Goal: Transaction & Acquisition: Purchase product/service

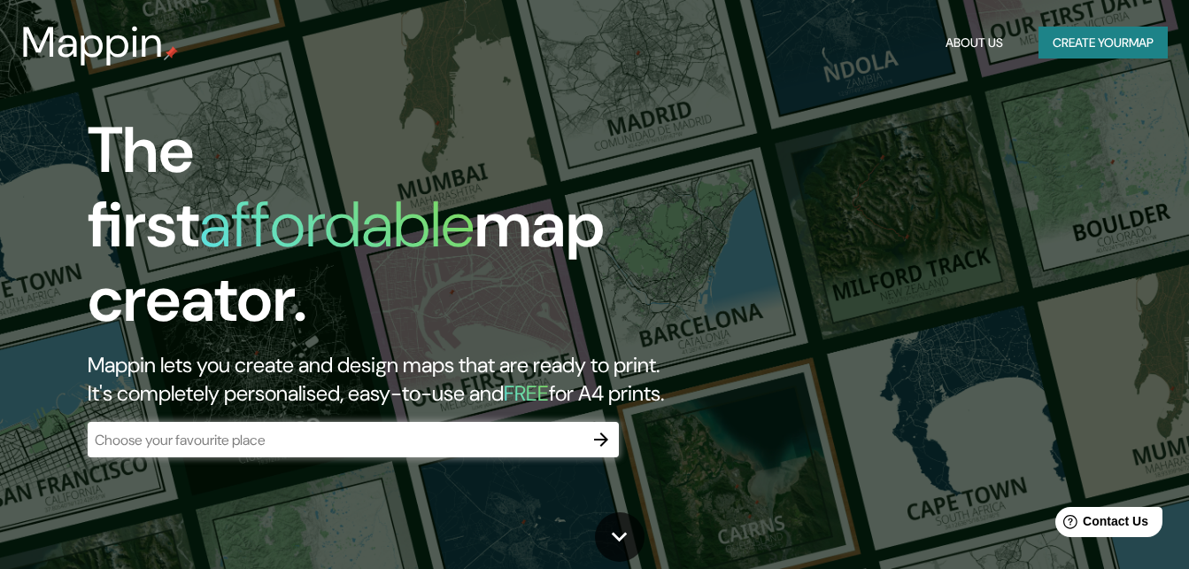
click at [469, 422] on div "​" at bounding box center [353, 439] width 531 height 35
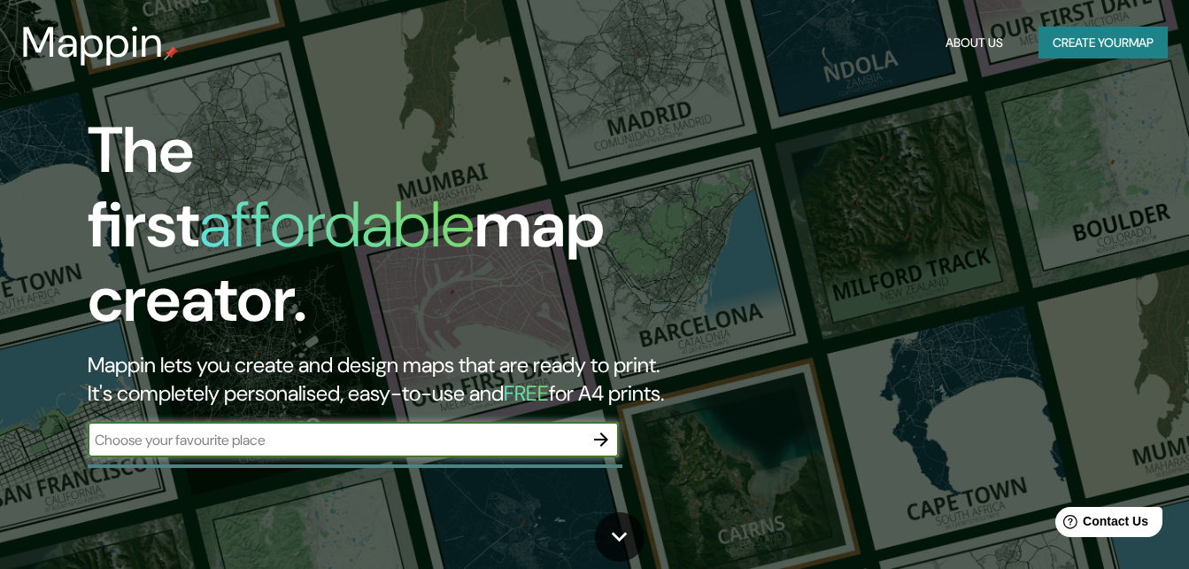
click at [589, 433] on button "button" at bounding box center [601, 439] width 35 height 35
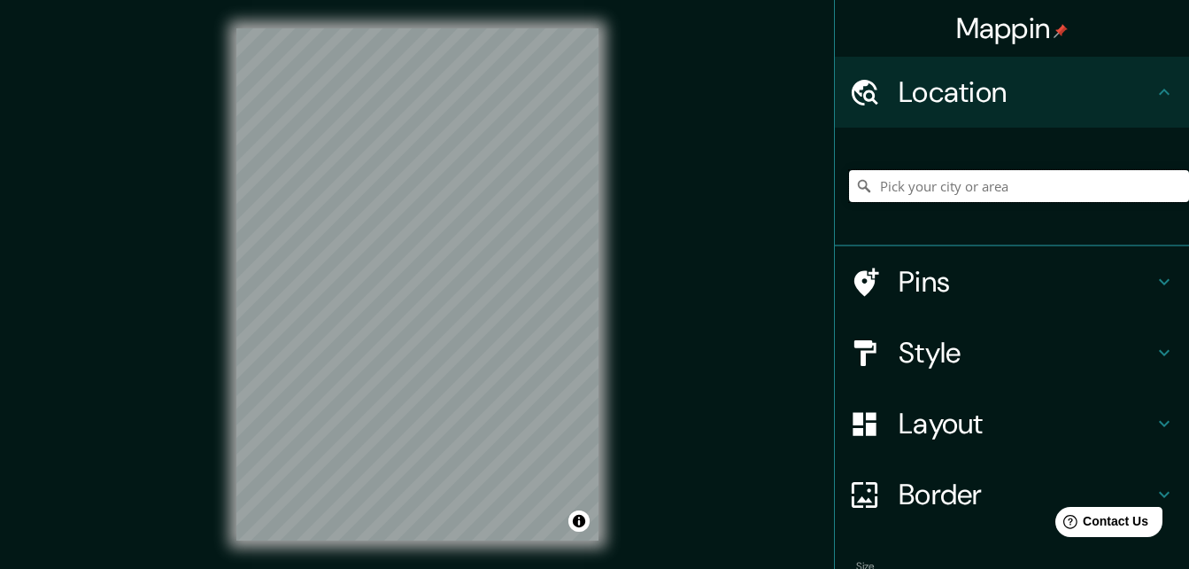
click at [918, 191] on input "Pick your city or area" at bounding box center [1019, 186] width 340 height 32
type input "Villahermosa, Tabasco, México"
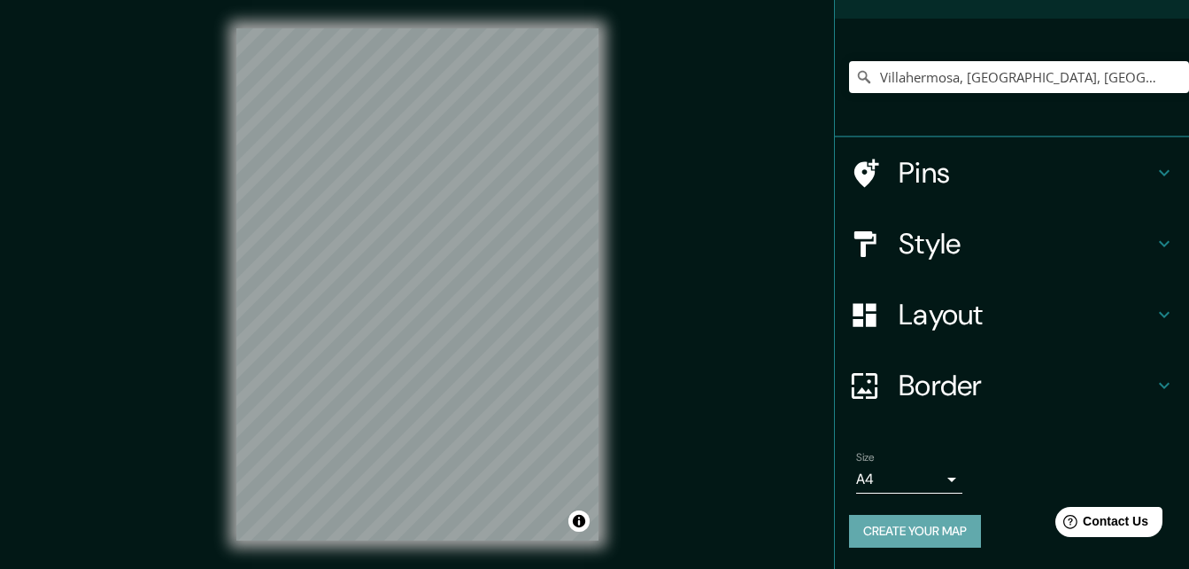
click at [906, 536] on button "Create your map" at bounding box center [915, 531] width 132 height 33
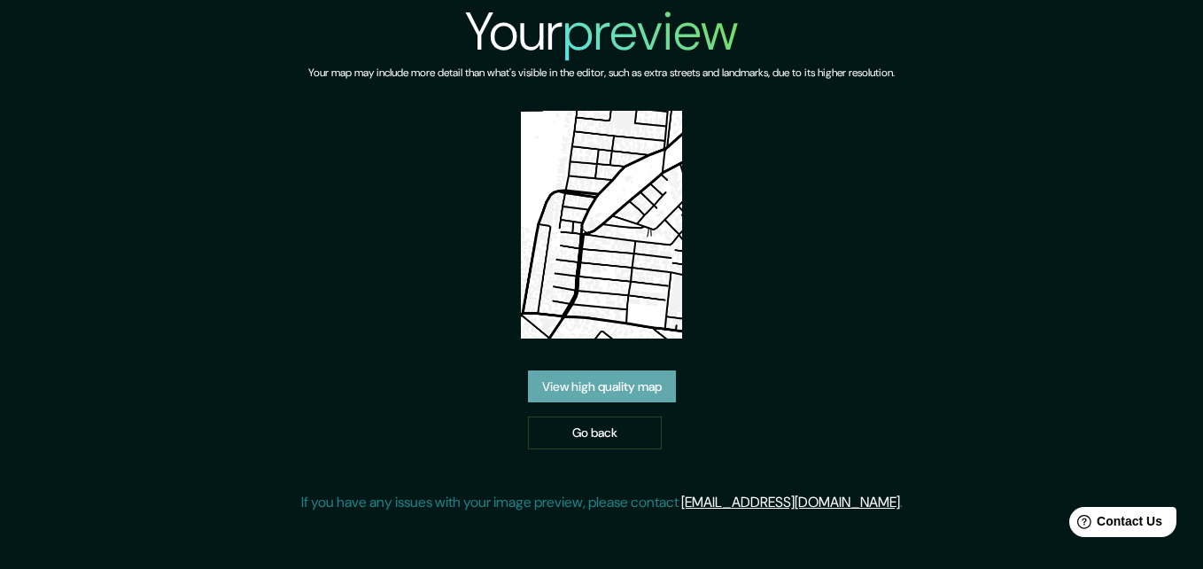
click at [616, 376] on link "View high quality map" at bounding box center [602, 386] width 148 height 33
